Goal: Communication & Community: Answer question/provide support

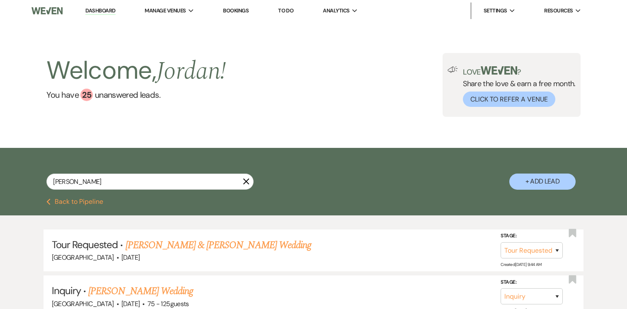
select select "2"
select select "8"
select select "7"
select select "8"
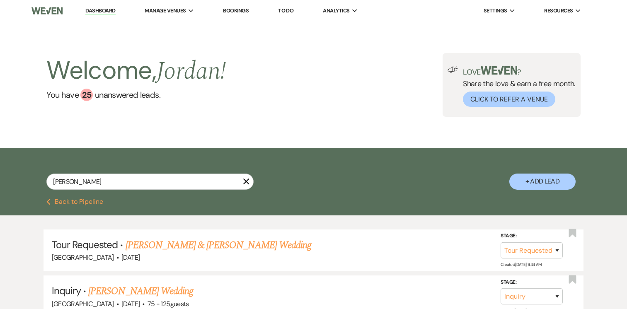
select select "8"
select select "5"
select select "8"
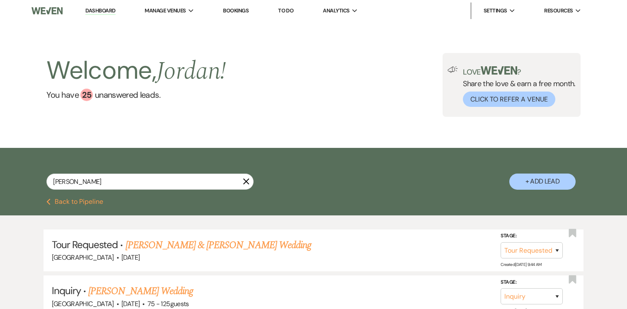
select select "8"
select select "4"
select select "8"
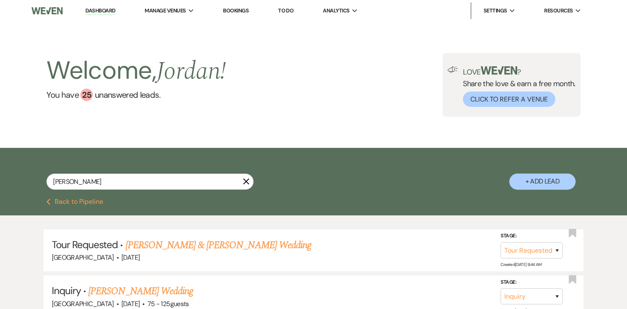
select select "5"
select select "8"
select select "4"
click at [246, 184] on icon "X" at bounding box center [246, 181] width 7 height 7
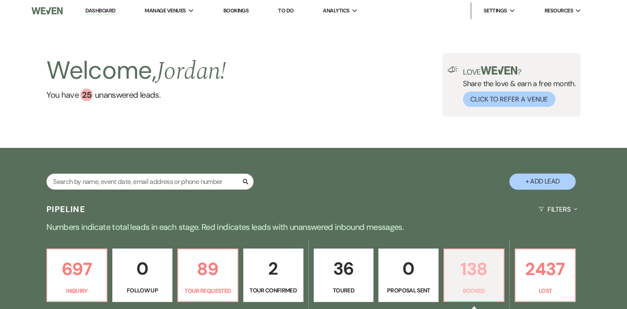
click at [465, 273] on p "138" at bounding box center [473, 269] width 49 height 28
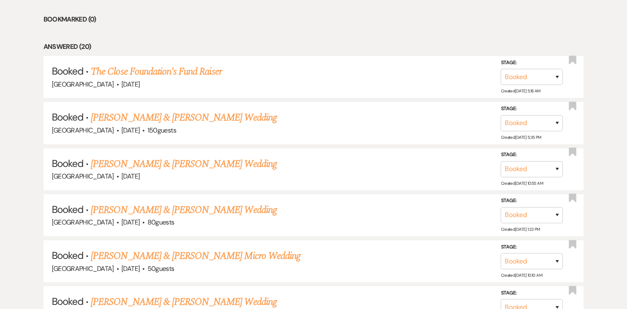
scroll to position [373, 0]
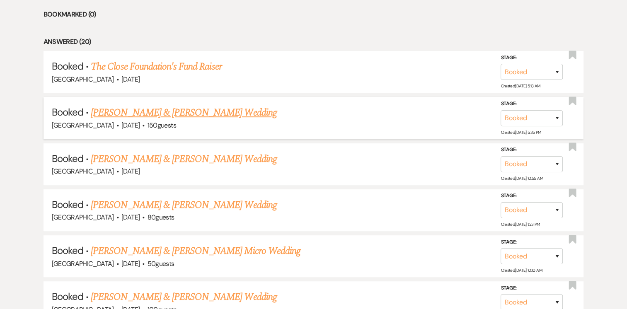
click at [216, 110] on link "[PERSON_NAME] & [PERSON_NAME] Wedding" at bounding box center [184, 112] width 186 height 15
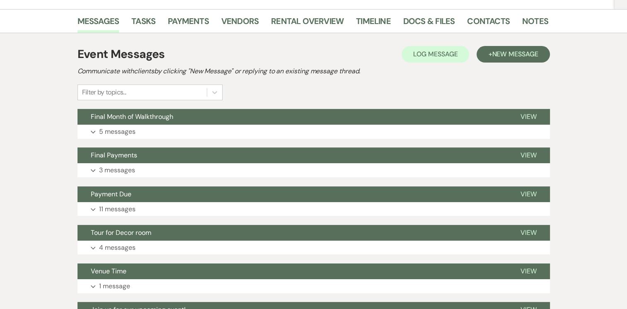
scroll to position [114, 0]
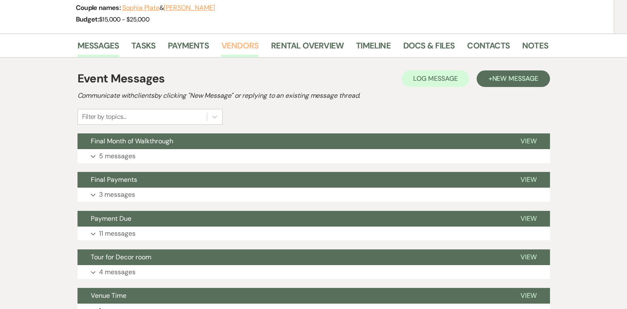
click at [250, 43] on link "Vendors" at bounding box center [239, 48] width 37 height 18
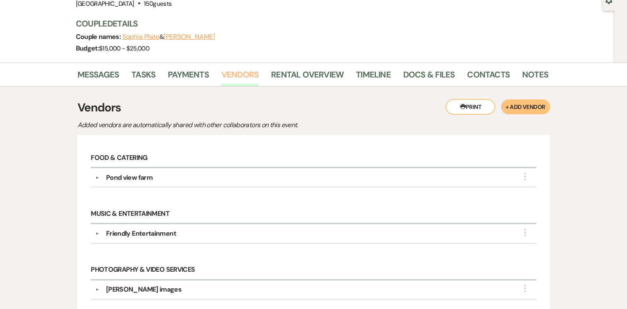
scroll to position [101, 0]
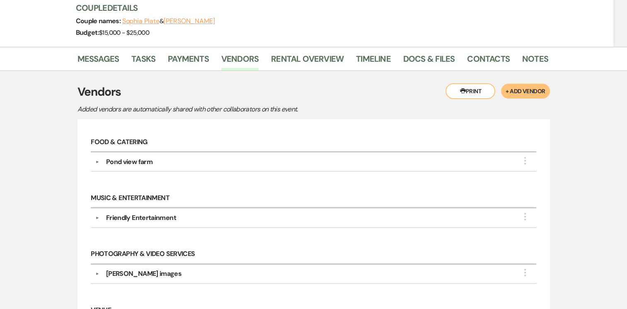
click at [93, 158] on div "▼ Pond view farm More Company Contact Information: Phone [PHONE_NUMBER] Compass…" at bounding box center [313, 162] width 445 height 19
click at [98, 162] on button "▼" at bounding box center [97, 162] width 10 height 4
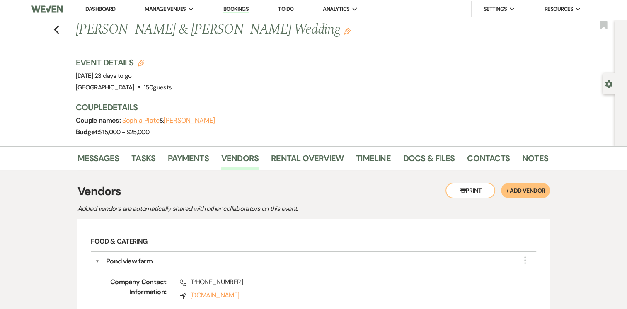
scroll to position [0, 0]
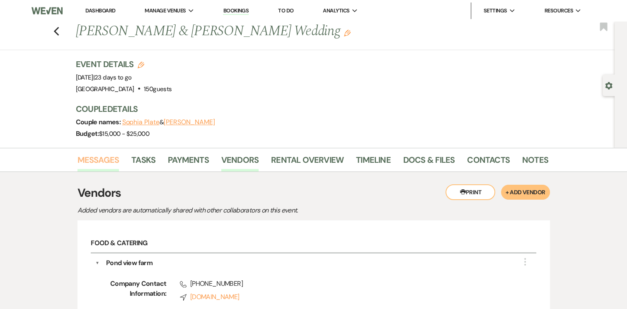
click at [102, 160] on link "Messages" at bounding box center [99, 162] width 42 height 18
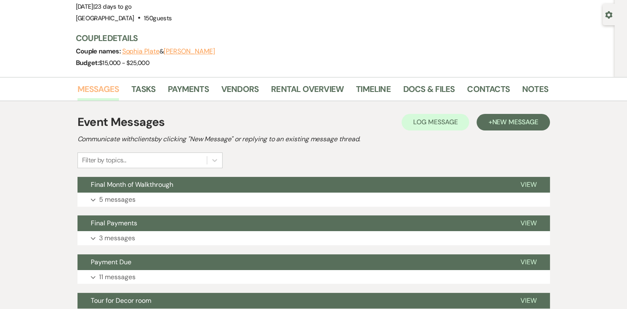
scroll to position [77, 0]
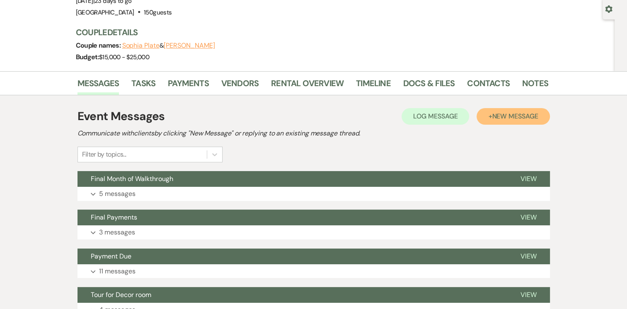
click at [489, 118] on button "+ New Message" at bounding box center [513, 116] width 73 height 17
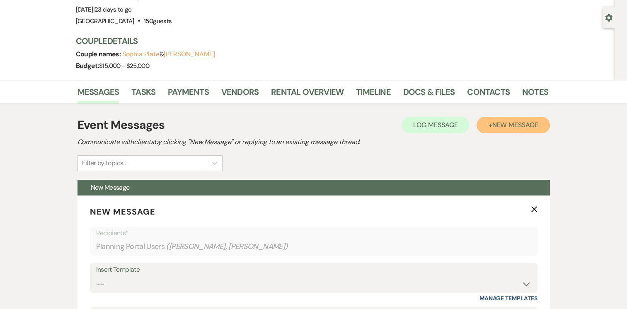
scroll to position [73, 0]
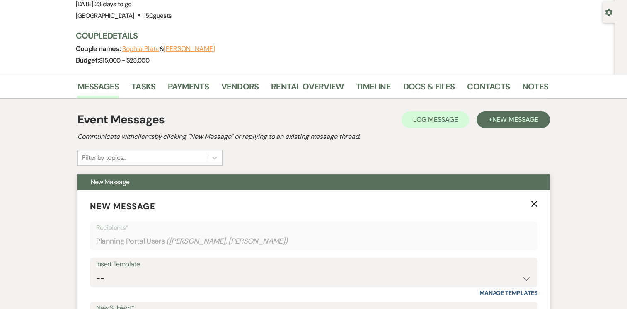
click at [533, 206] on icon "X" at bounding box center [534, 204] width 7 height 7
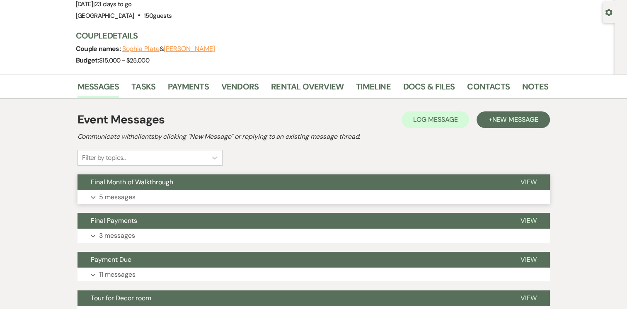
click at [90, 198] on button "Expand 5 messages" at bounding box center [314, 197] width 472 height 14
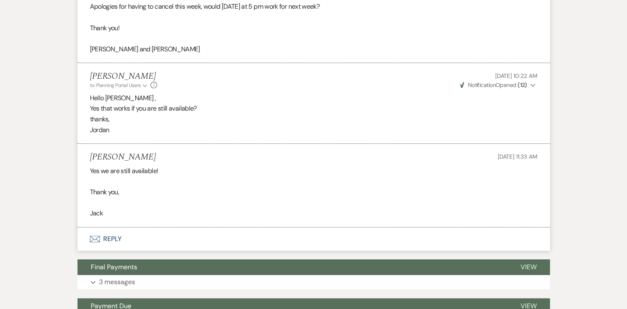
scroll to position [528, 0]
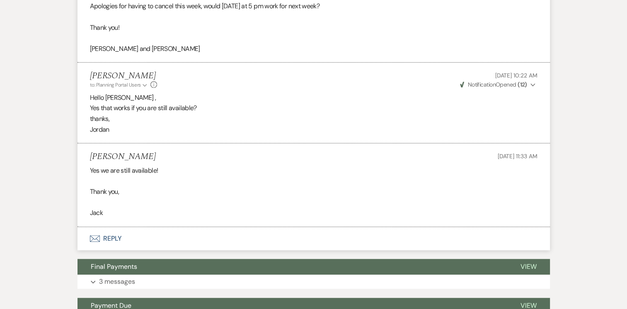
click at [113, 237] on button "Envelope Reply" at bounding box center [314, 238] width 472 height 23
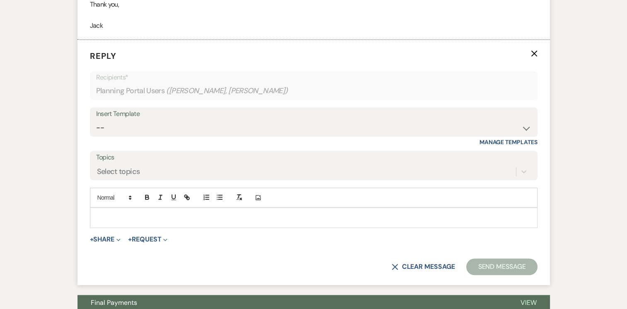
scroll to position [722, 0]
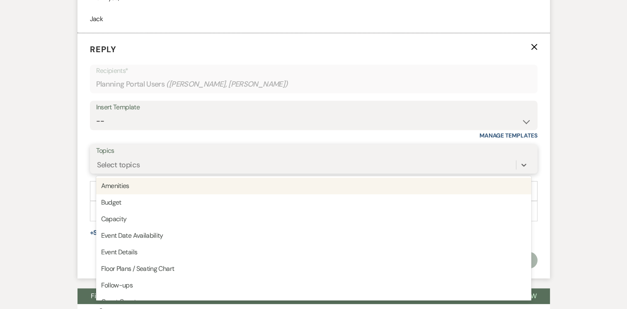
click at [131, 162] on div "Select topics" at bounding box center [118, 165] width 43 height 11
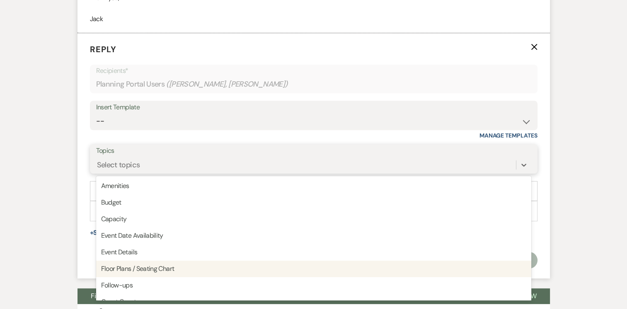
click at [155, 271] on div "Floor Plans / Seating Chart" at bounding box center [313, 269] width 435 height 17
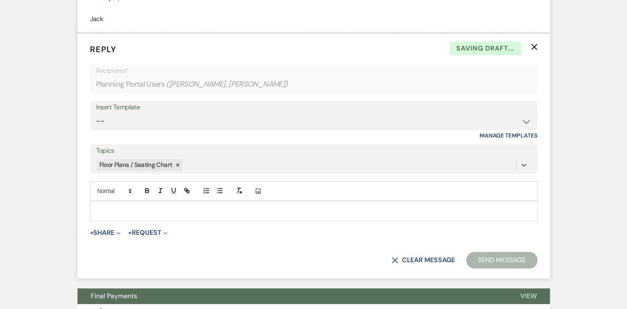
click at [149, 211] on p at bounding box center [314, 210] width 434 height 9
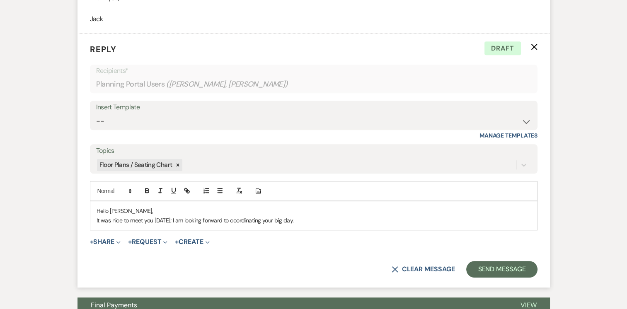
click at [295, 217] on p "It was nice to meet you [DATE]; I am looking forward to coordinating your big d…" at bounding box center [314, 220] width 434 height 9
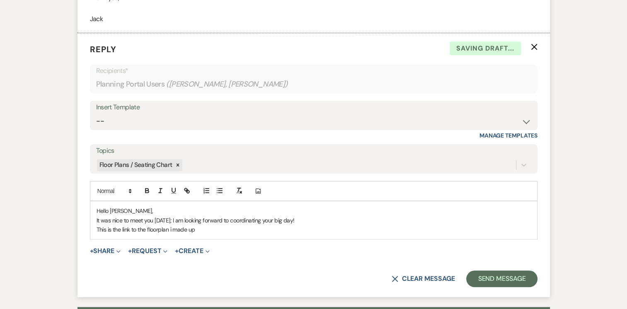
click at [174, 228] on p "This is the link to the floorplan i made up" at bounding box center [314, 229] width 434 height 9
click at [197, 230] on p "This is the link to the floorplan I made up" at bounding box center [314, 229] width 434 height 9
click at [200, 230] on p "This is the link to the floorplan I made up. changes might be made to it after …" at bounding box center [314, 229] width 434 height 9
click at [314, 228] on p "This is the link to the floorplan I made up. Changes might be made to it after …" at bounding box center [314, 229] width 434 height 9
click at [197, 231] on p "This is the link to the floorplan I made up. Changes might be made to it after …" at bounding box center [314, 229] width 434 height 9
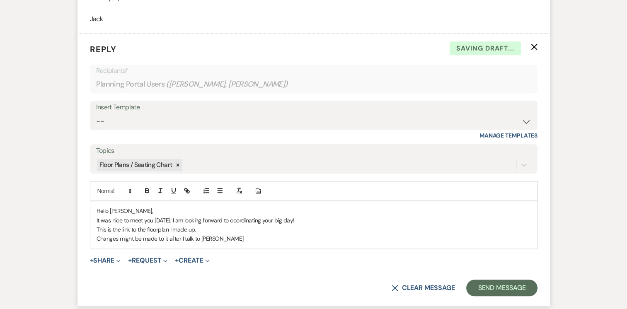
click at [213, 242] on div "Hello [PERSON_NAME], It was nice to meet you [DATE]; I am looking forward to co…" at bounding box center [313, 224] width 447 height 47
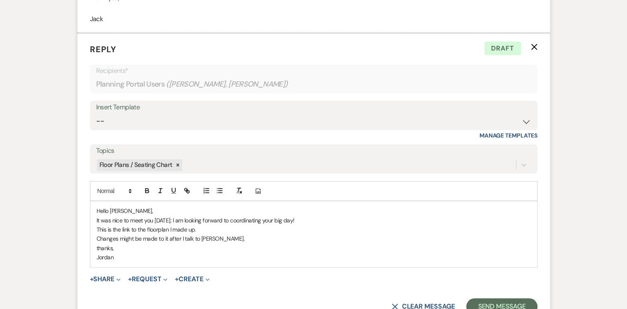
click at [163, 231] on p "This is the link to the floorplan I made up." at bounding box center [314, 229] width 434 height 9
drag, startPoint x: 169, startPoint y: 229, endPoint x: 150, endPoint y: 229, distance: 19.1
drag, startPoint x: 150, startPoint y: 229, endPoint x: 165, endPoint y: 230, distance: 15.3
click at [165, 230] on p "This is the link to the floorplan I made up." at bounding box center [314, 229] width 434 height 9
drag, startPoint x: 169, startPoint y: 230, endPoint x: 148, endPoint y: 231, distance: 21.2
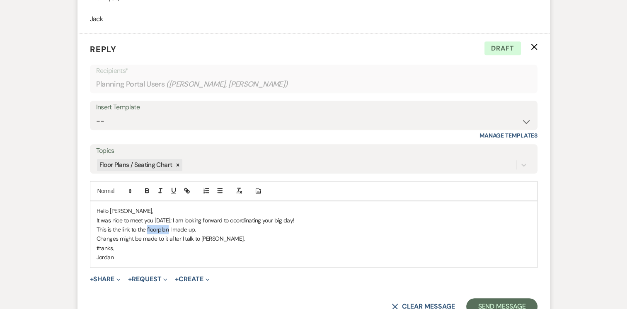
click at [148, 231] on p "This is the link to the floorplan I made up." at bounding box center [314, 229] width 434 height 9
click at [186, 192] on icon "button" at bounding box center [186, 190] width 7 height 7
type input "floorplan"
paste input "[URL][DOMAIN_NAME]"
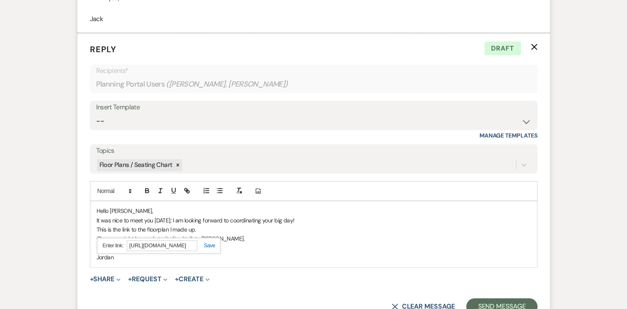
type input "[URL][DOMAIN_NAME]"
click at [209, 245] on link at bounding box center [206, 245] width 18 height 6
click at [245, 248] on p "thanks," at bounding box center [314, 248] width 434 height 9
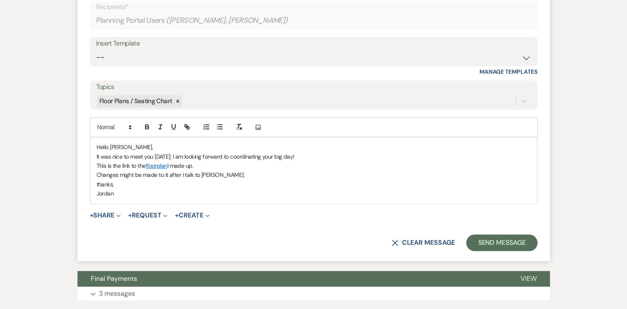
scroll to position [836, 0]
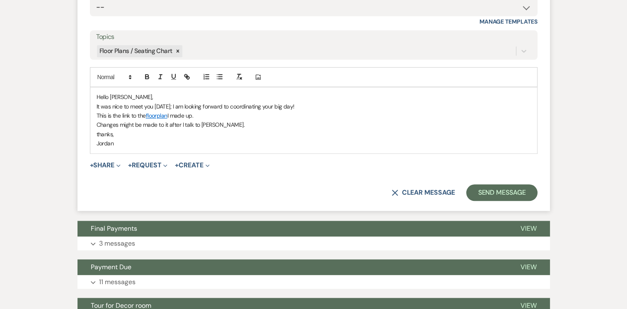
click at [214, 123] on p "Changes might be made to it after I talk to [PERSON_NAME]." at bounding box center [314, 124] width 434 height 9
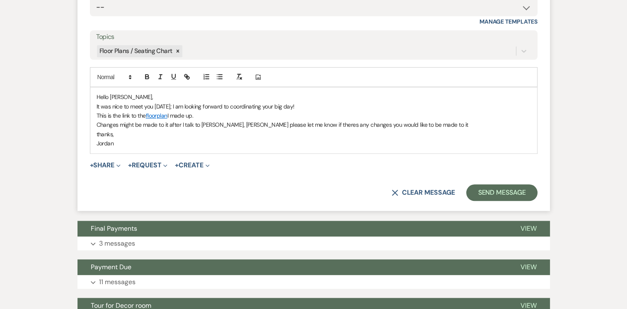
click at [288, 130] on p "thanks," at bounding box center [314, 134] width 434 height 9
click at [289, 152] on div "Hello [PERSON_NAME], It was nice to meet you [DATE]; I am looking forward to co…" at bounding box center [314, 120] width 448 height 66
click at [251, 137] on p "thanks," at bounding box center [314, 134] width 434 height 9
click at [405, 124] on p "Changes might be made to it after I talk to [PERSON_NAME], but please let me kn…" at bounding box center [314, 124] width 434 height 9
click at [482, 191] on button "Send Message" at bounding box center [501, 192] width 71 height 17
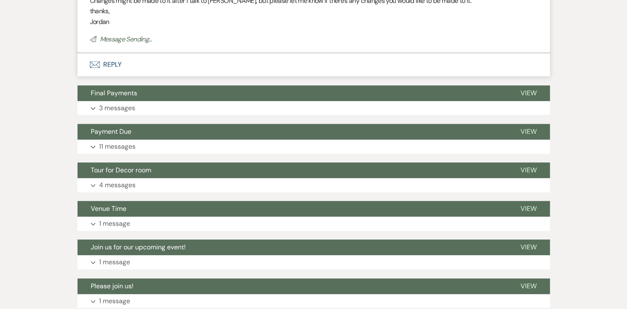
scroll to position [969, 0]
